Goal: Find specific page/section: Find specific page/section

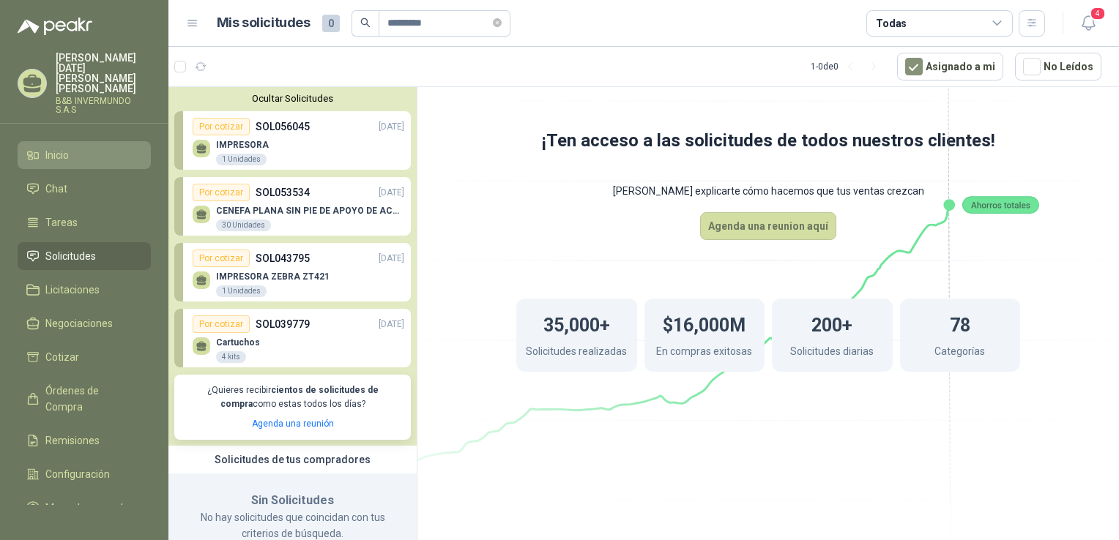
click at [67, 147] on span "Inicio" at bounding box center [56, 155] width 23 height 16
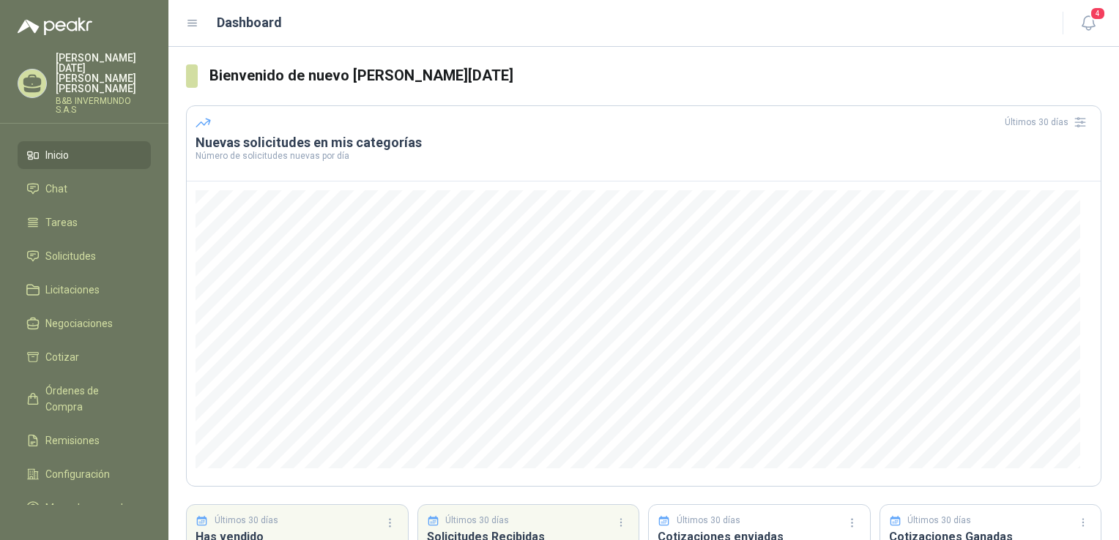
click at [67, 147] on span "Inicio" at bounding box center [56, 155] width 23 height 16
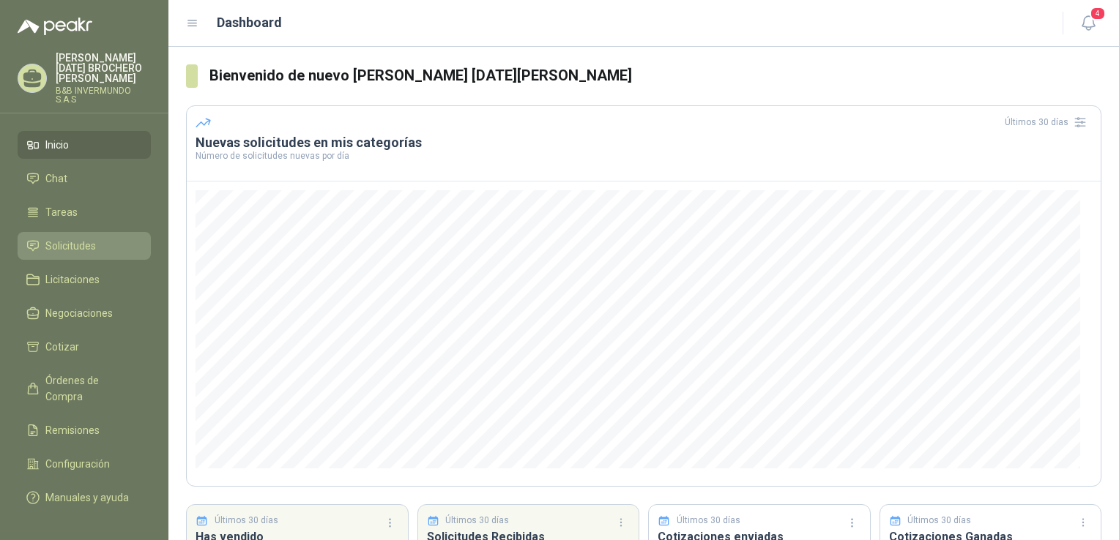
click at [94, 241] on span "Solicitudes" at bounding box center [70, 246] width 51 height 16
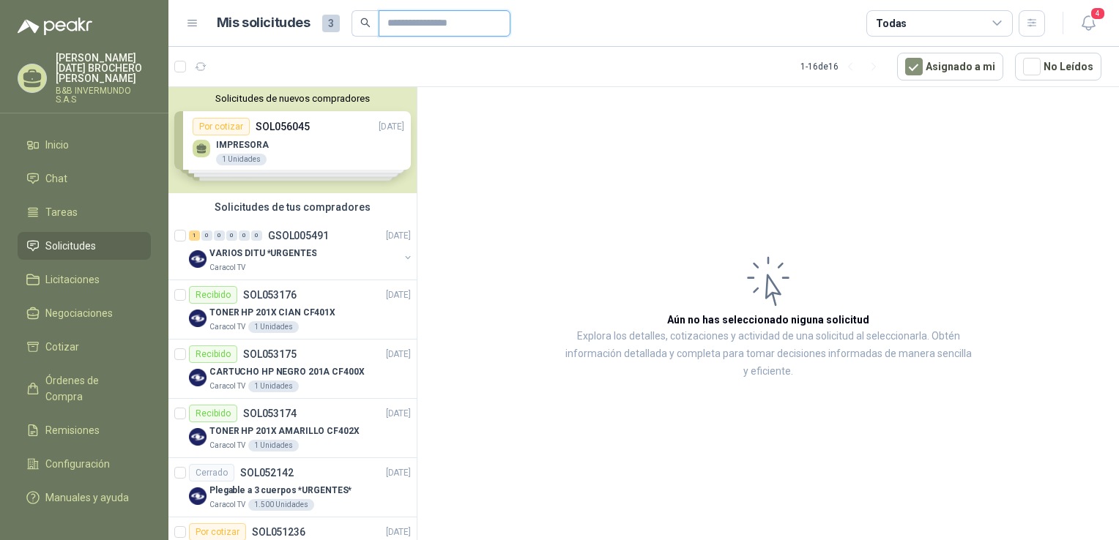
click at [404, 21] on input "text" at bounding box center [438, 23] width 102 height 25
click at [437, 94] on article "Aún no has seleccionado niguna solicitud Explora los detalles, cotizaciones y a…" at bounding box center [767, 316] width 701 height 458
click at [425, 19] on input "text" at bounding box center [438, 23] width 102 height 25
click at [454, 95] on article "Aún no has seleccionado niguna solicitud Explora los detalles, cotizaciones y a…" at bounding box center [767, 316] width 701 height 458
click at [433, 28] on input "text" at bounding box center [438, 23] width 102 height 25
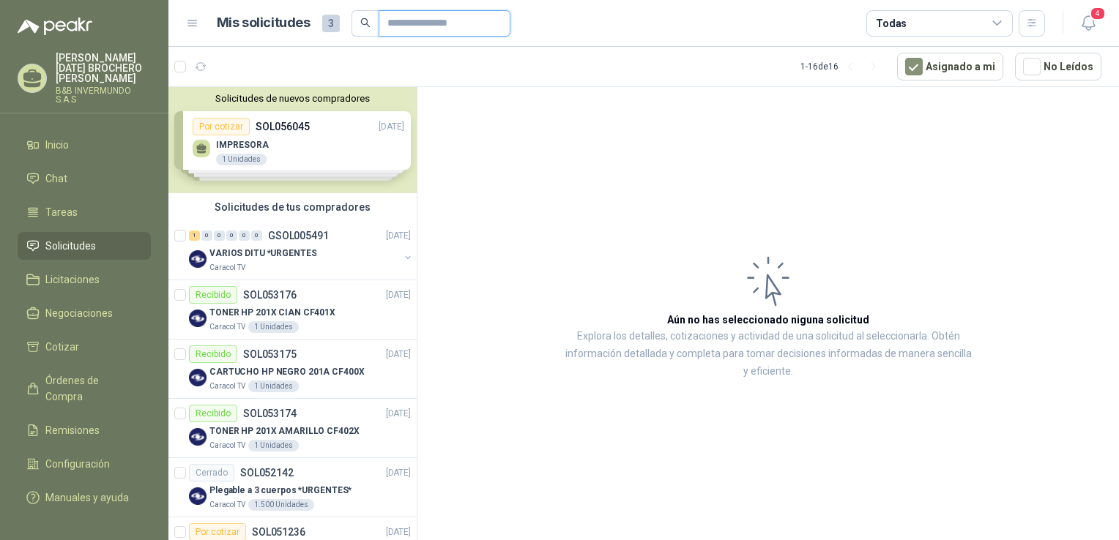
click at [430, 12] on input "text" at bounding box center [438, 23] width 102 height 25
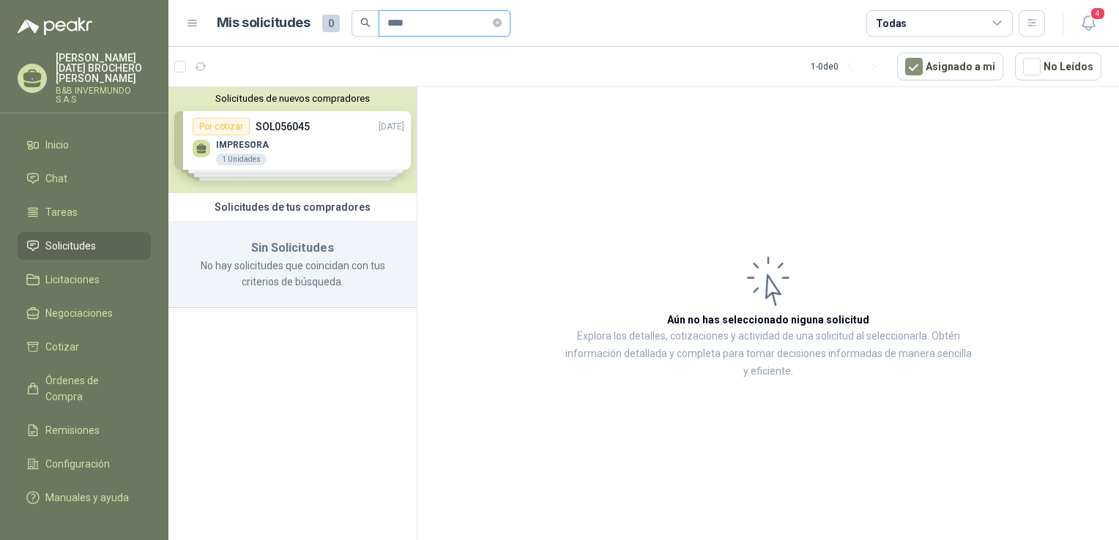
type input "*********"
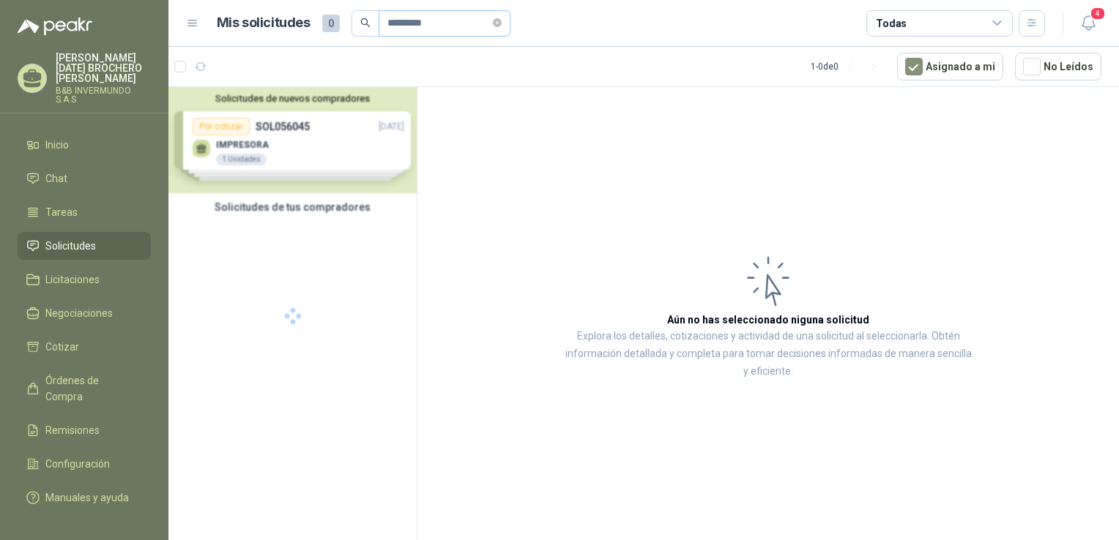
click at [1018, 10] on button "button" at bounding box center [1031, 23] width 26 height 26
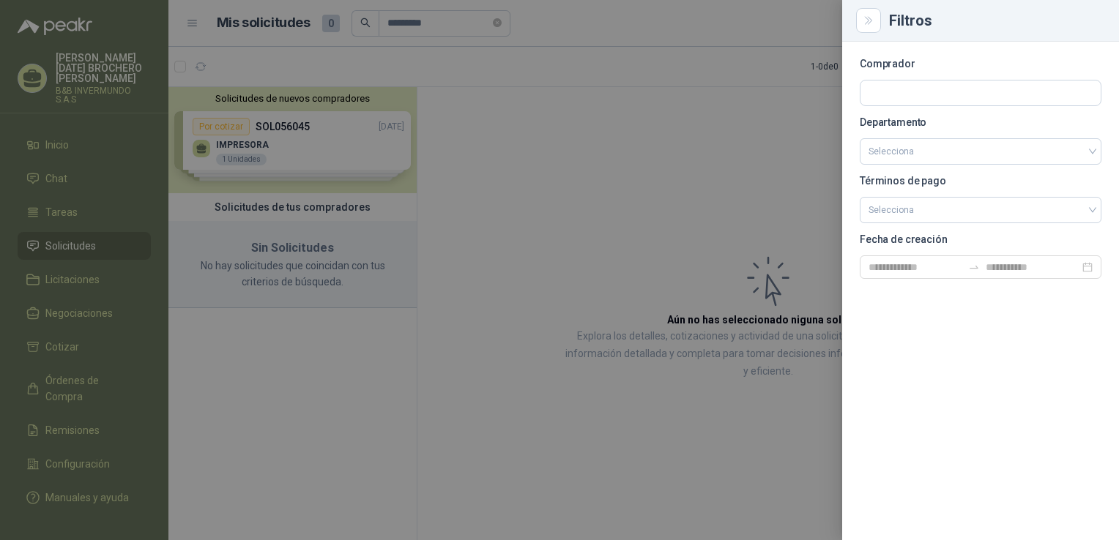
click at [509, 144] on div at bounding box center [559, 270] width 1119 height 540
